Goal: Check status

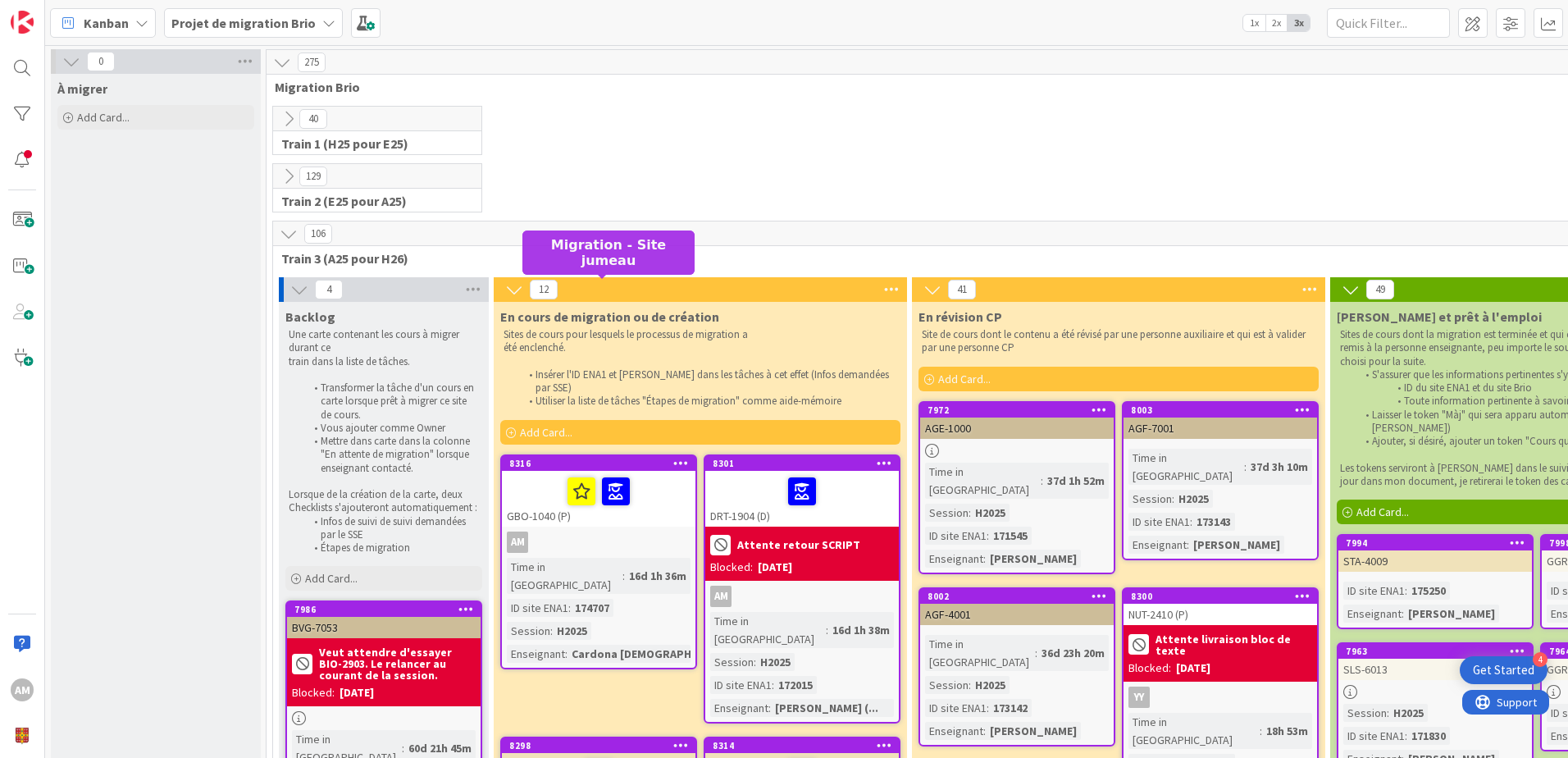
scroll to position [164, 0]
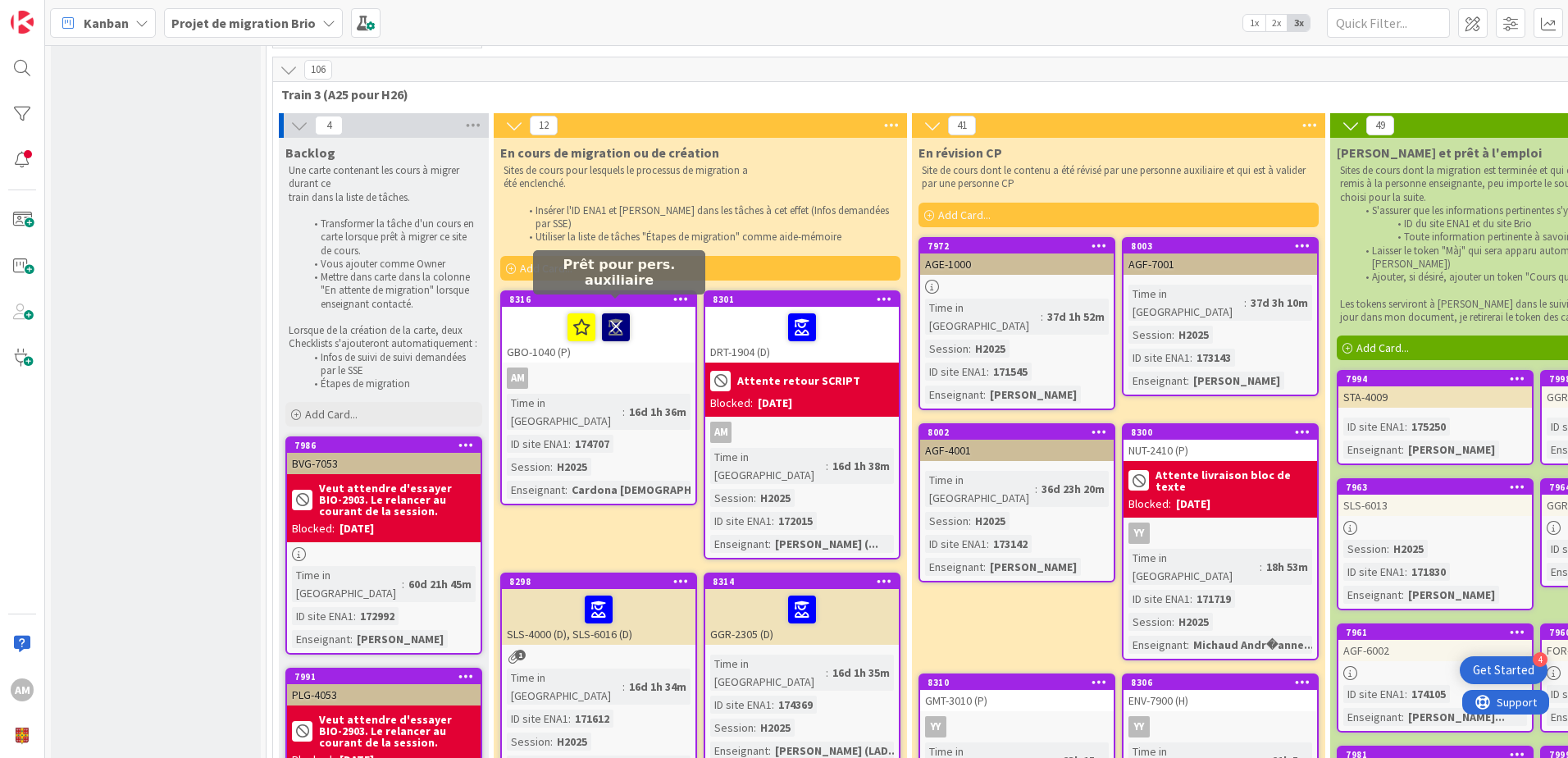
click at [612, 314] on icon at bounding box center [616, 327] width 28 height 26
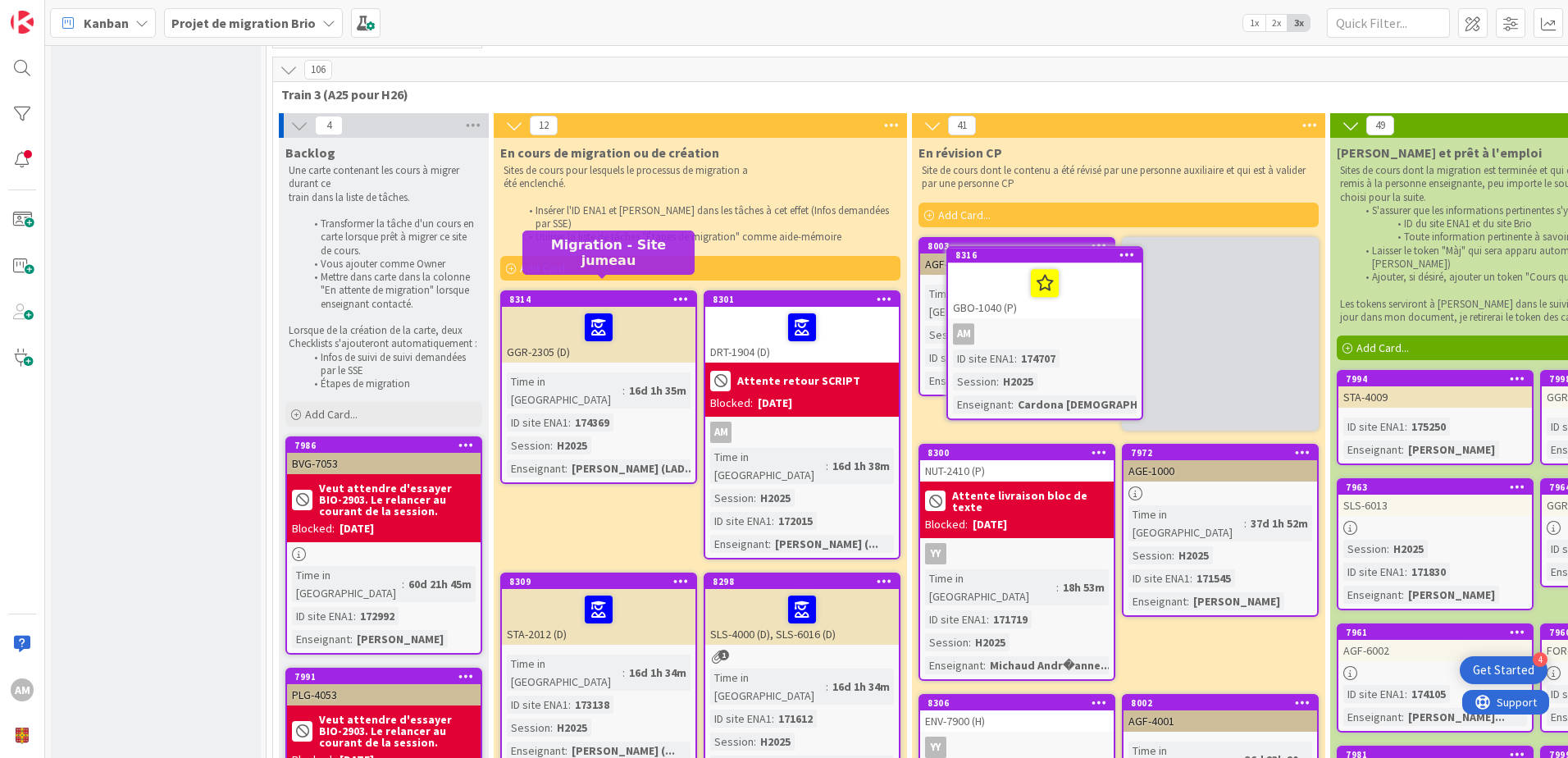
click at [1017, 250] on div "8003" at bounding box center [1021, 246] width 186 height 11
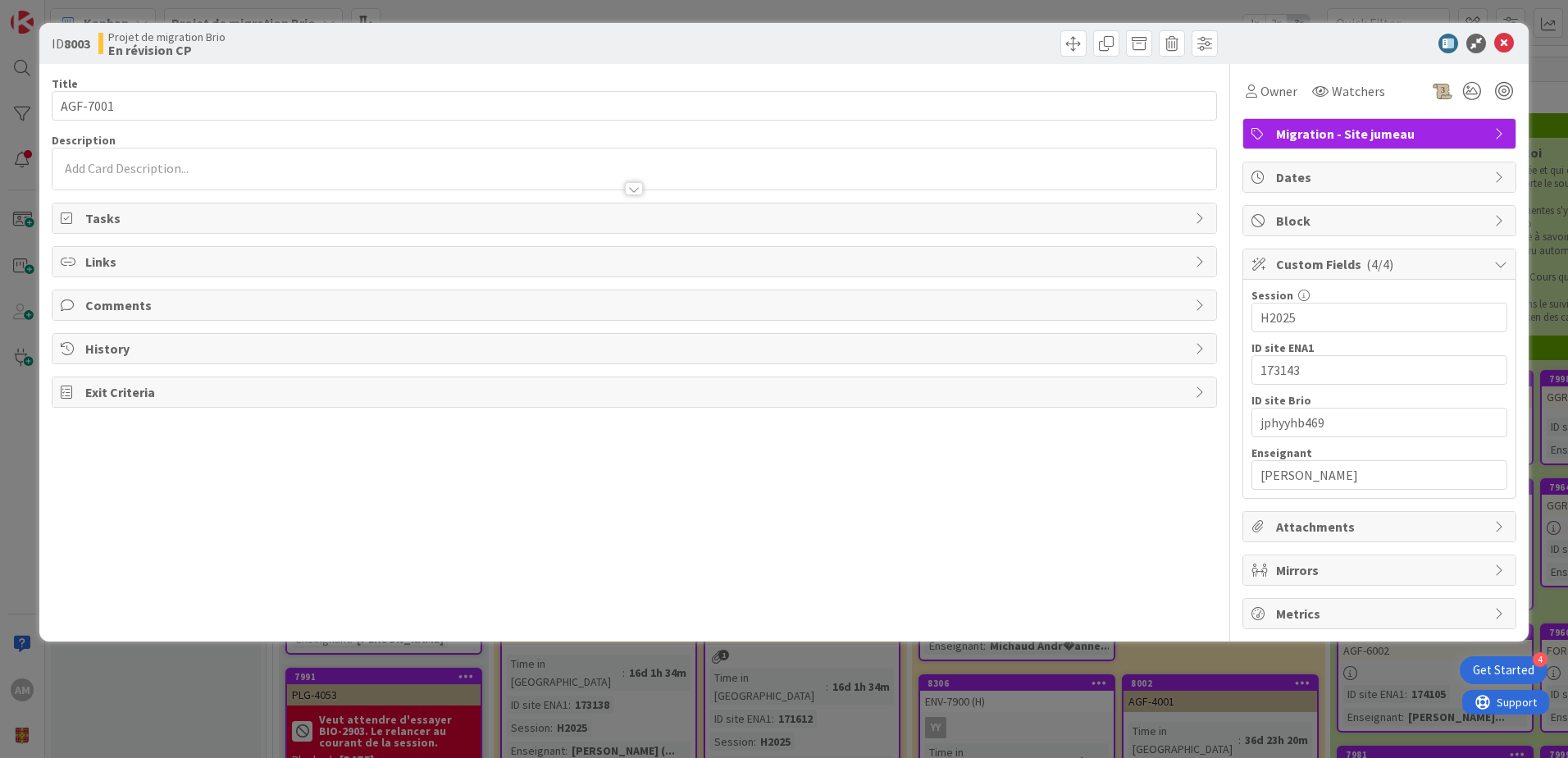
click at [1520, 34] on div "ID 8003 Projet de migration Brio En révision CP" at bounding box center [784, 43] width 1490 height 41
click at [1504, 43] on icon at bounding box center [1504, 44] width 20 height 20
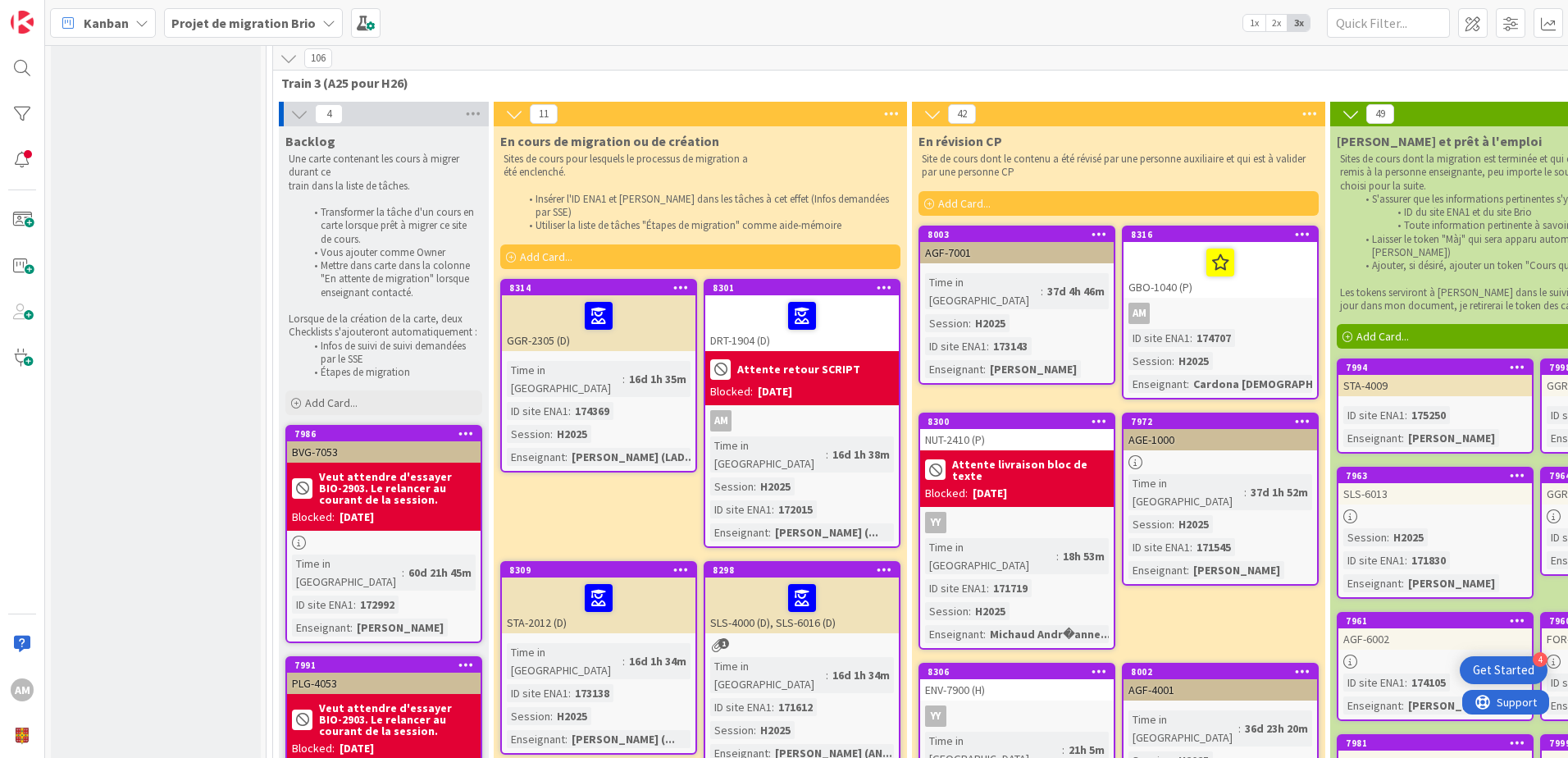
scroll to position [164, 0]
